Goal: Task Accomplishment & Management: Manage account settings

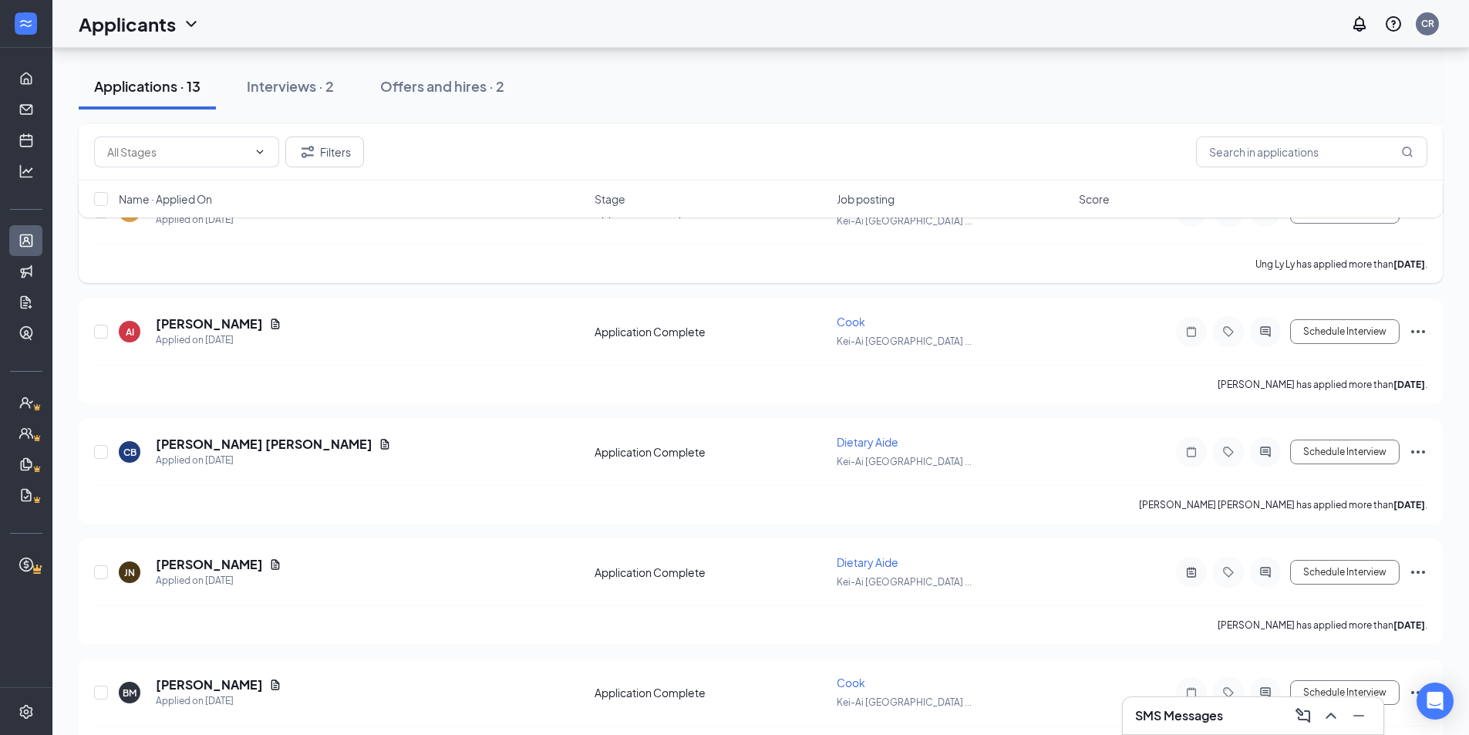
scroll to position [309, 0]
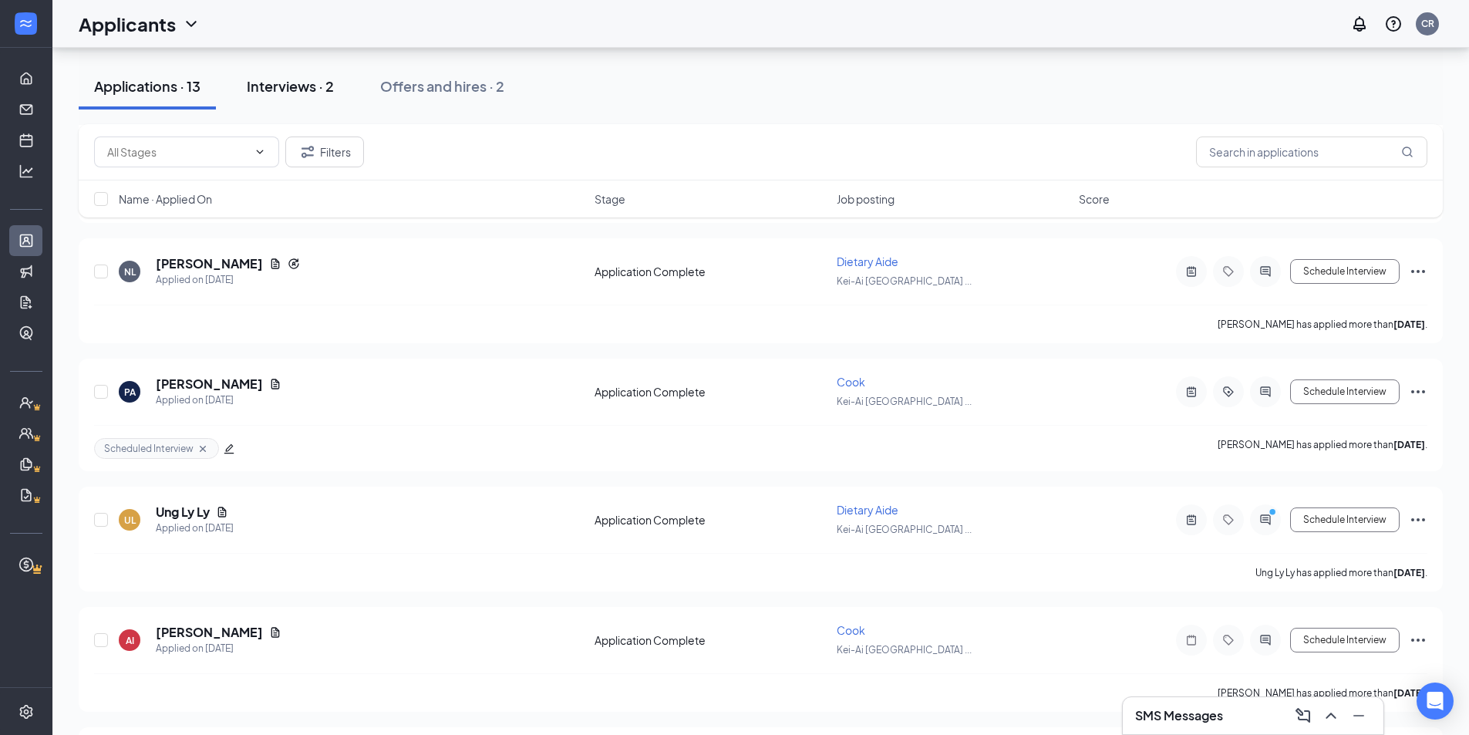
click at [323, 96] on button "Interviews · 2" at bounding box center [290, 86] width 118 height 46
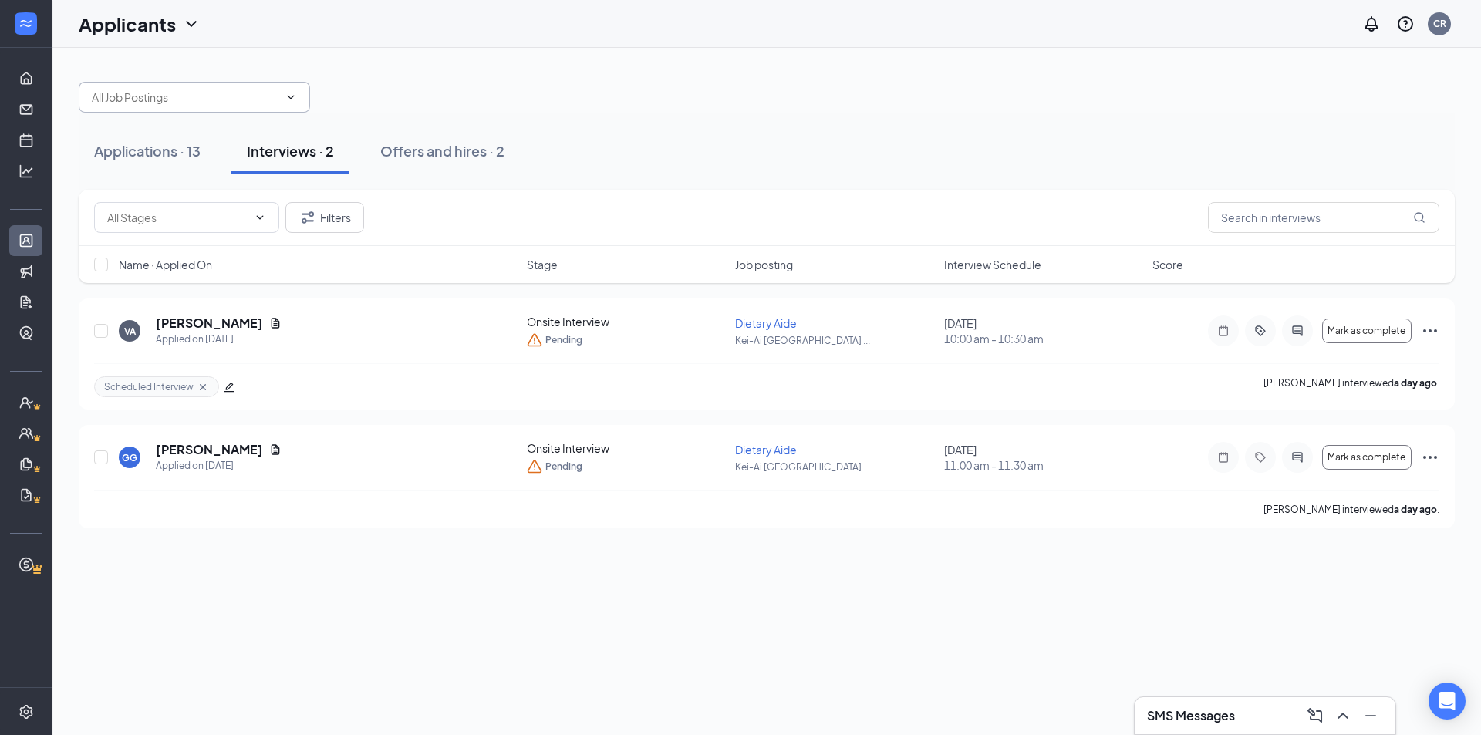
click at [180, 86] on span at bounding box center [194, 97] width 231 height 31
click at [163, 157] on div "Applications · 13" at bounding box center [147, 150] width 106 height 19
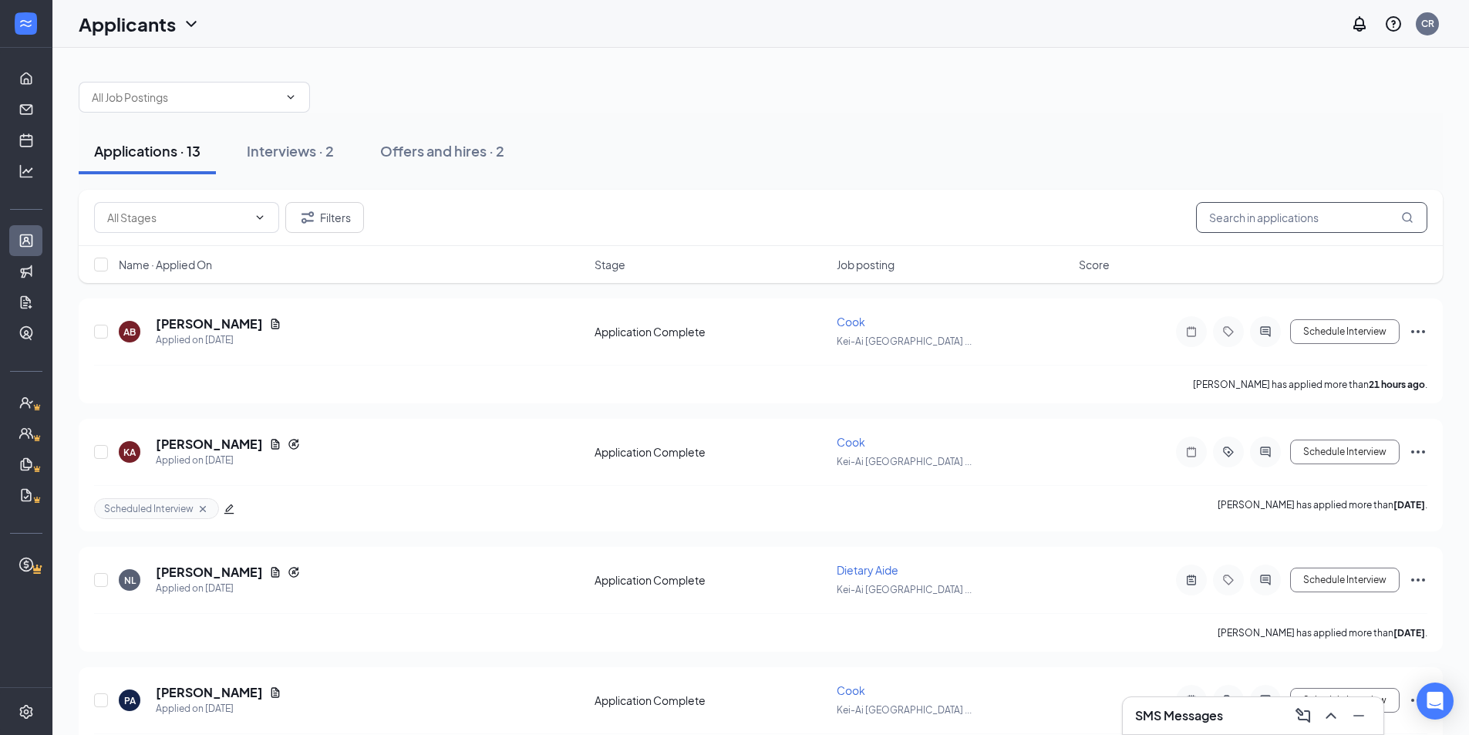
click at [1264, 224] on input "text" at bounding box center [1311, 217] width 231 height 31
type input "[PERSON_NAME]"
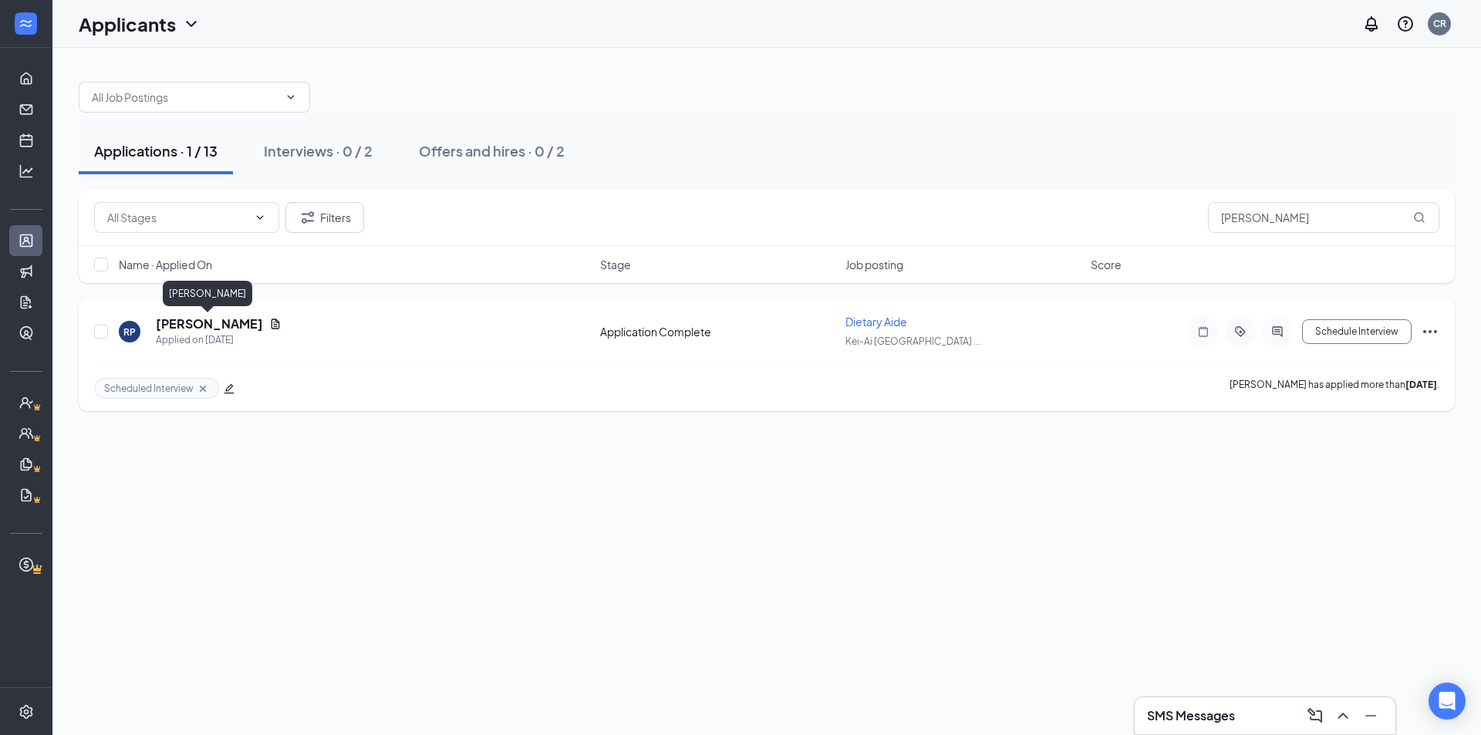
click at [209, 319] on h5 "[PERSON_NAME]" at bounding box center [209, 323] width 107 height 17
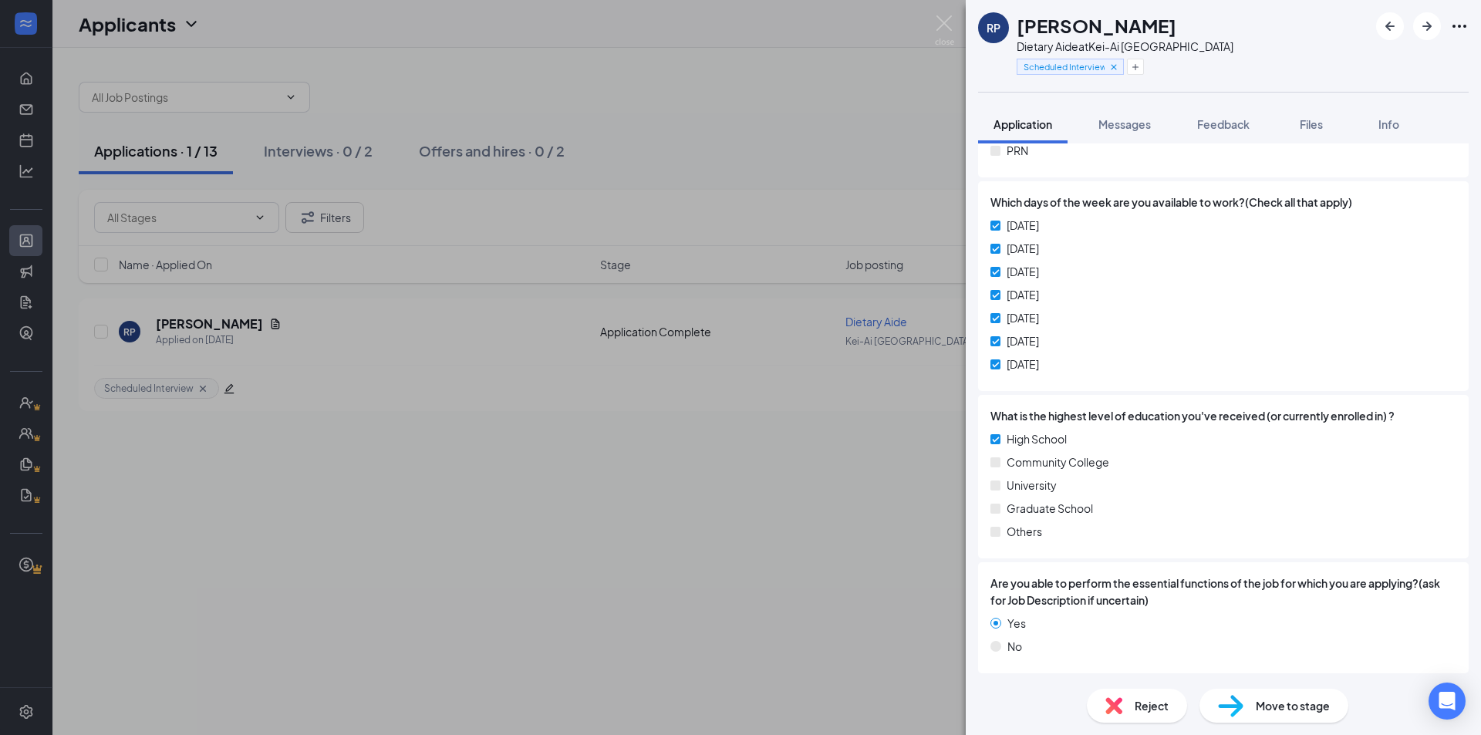
scroll to position [698, 0]
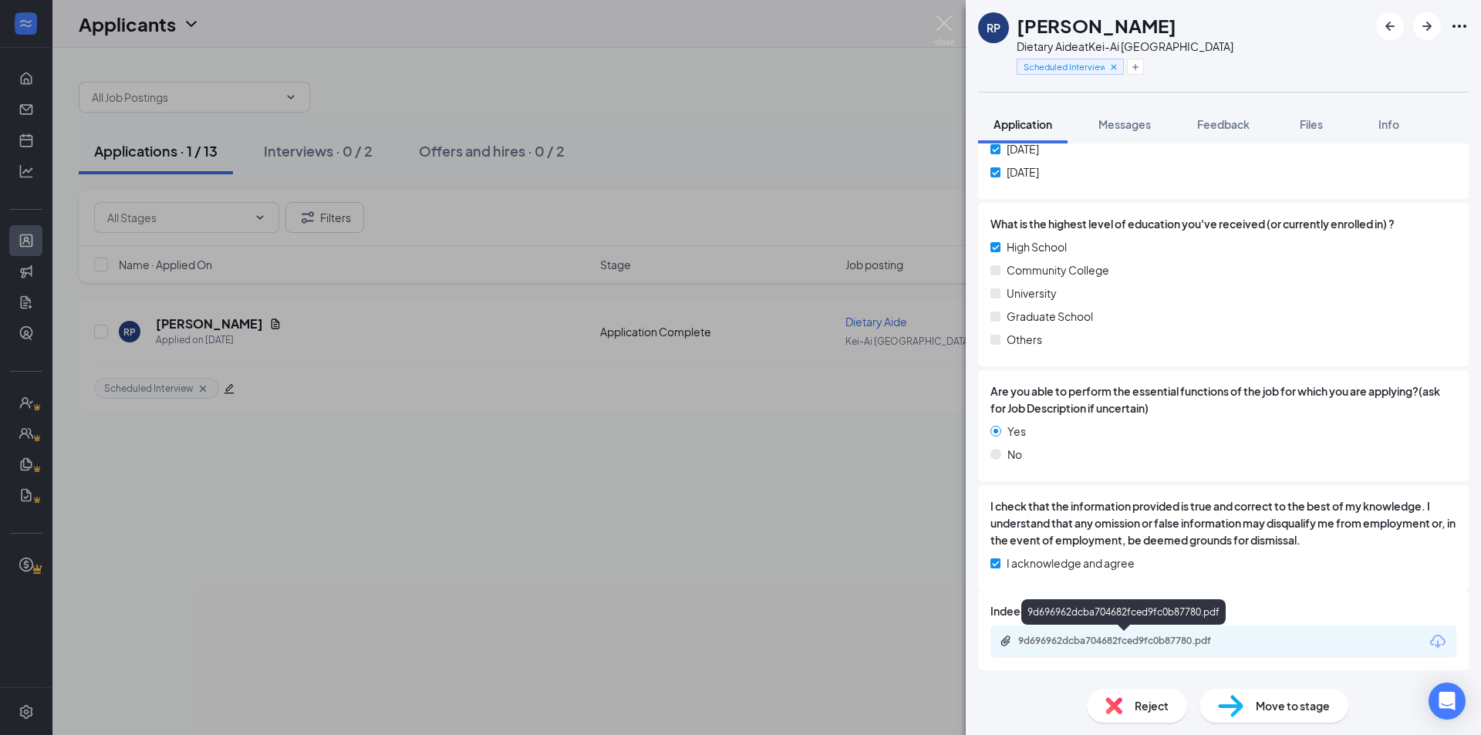
click at [1134, 643] on div "9d696962dcba704682fced9fc0b87780.pdf" at bounding box center [1126, 641] width 216 height 12
